Goal: Task Accomplishment & Management: Use online tool/utility

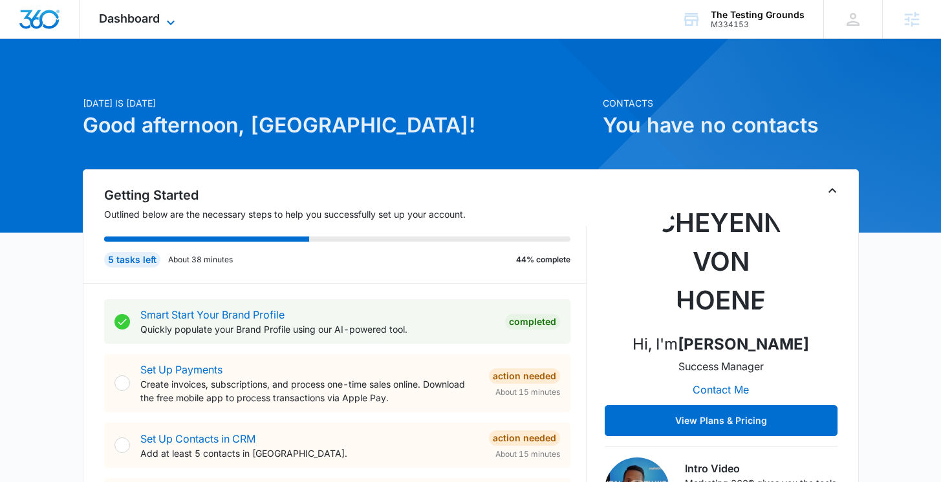
click at [143, 23] on span "Dashboard" at bounding box center [129, 19] width 61 height 14
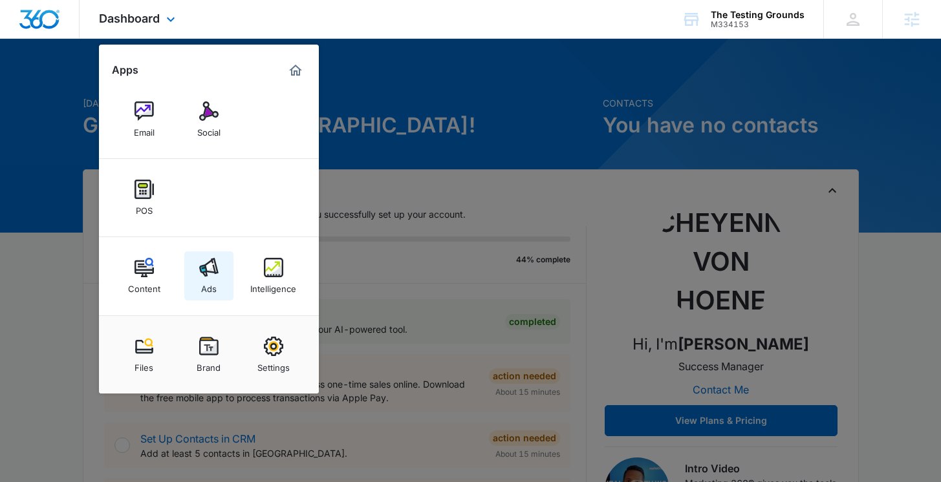
click at [201, 282] on div "Ads" at bounding box center [209, 285] width 16 height 17
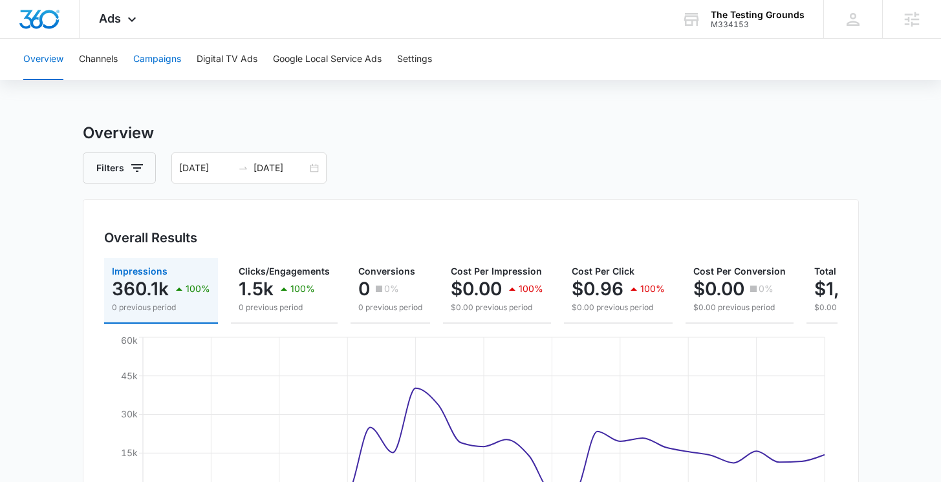
click at [164, 73] on button "Campaigns" at bounding box center [157, 59] width 48 height 41
